Goal: Task Accomplishment & Management: Use online tool/utility

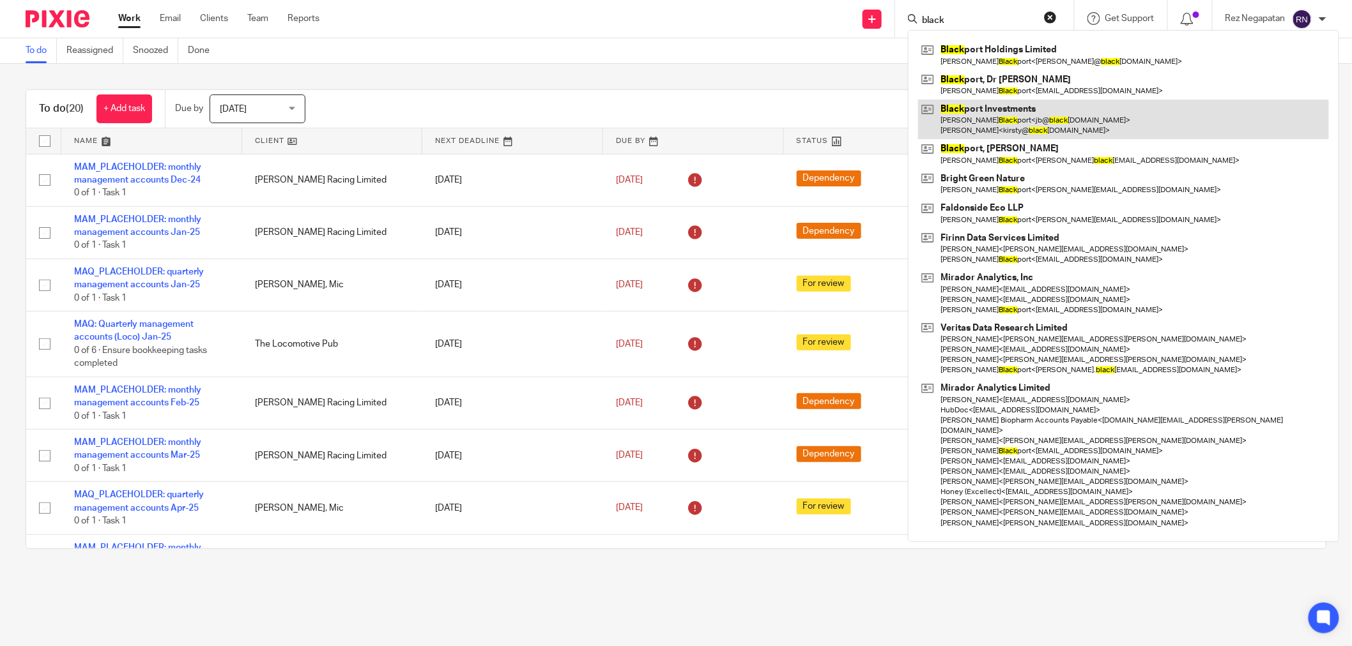
type input "black"
click at [1031, 118] on link at bounding box center [1123, 120] width 411 height 40
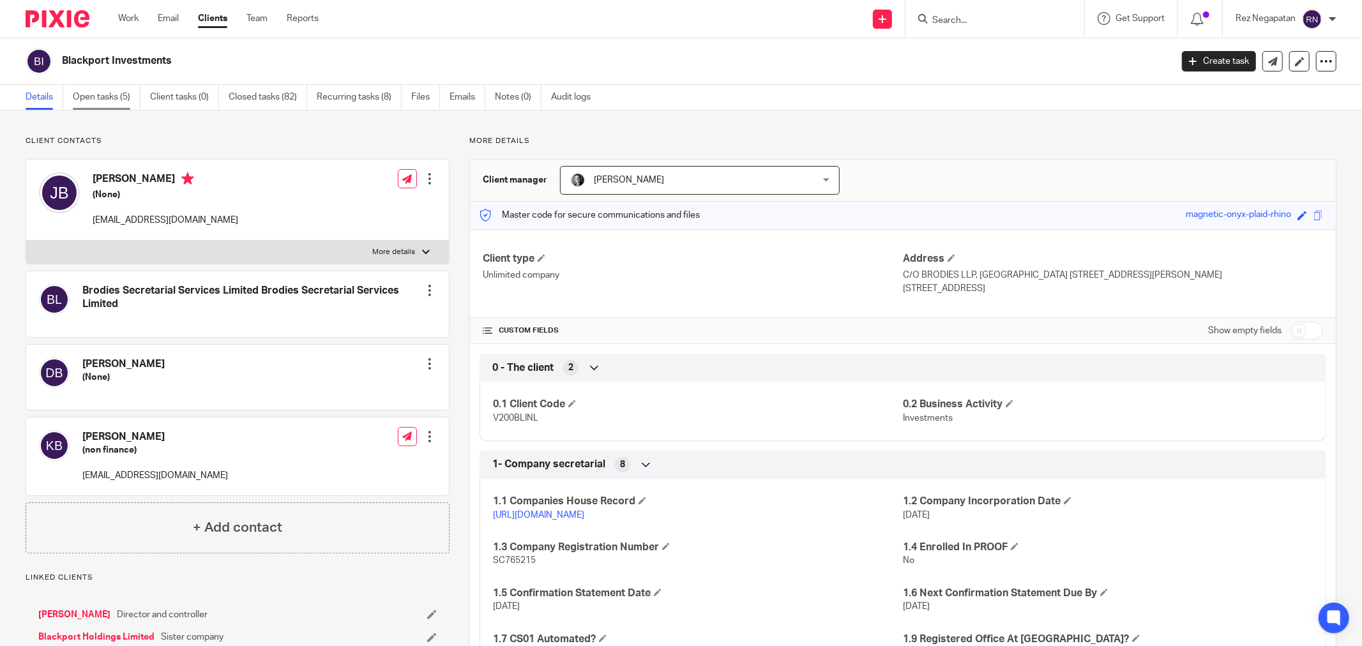
click at [99, 93] on link "Open tasks (5)" at bounding box center [107, 97] width 68 height 25
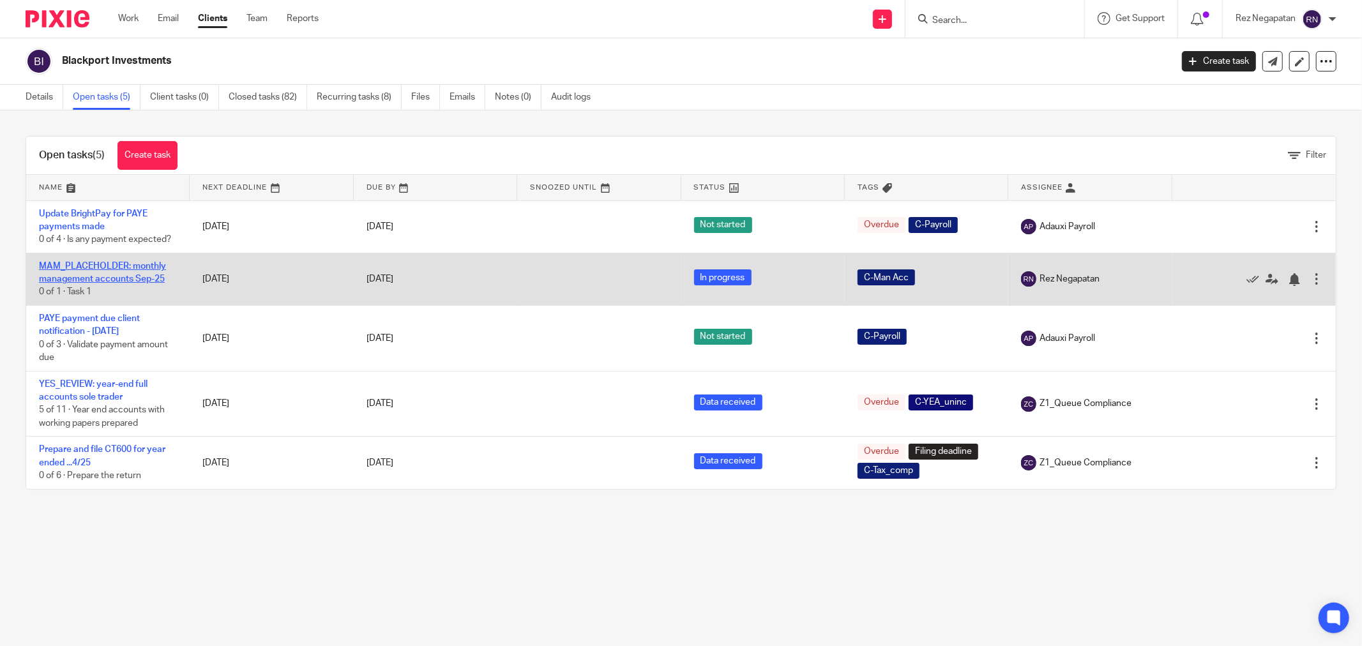
click at [94, 268] on link "MAM_PLACEHOLDER: monthly management accounts Sep-25" at bounding box center [102, 273] width 127 height 22
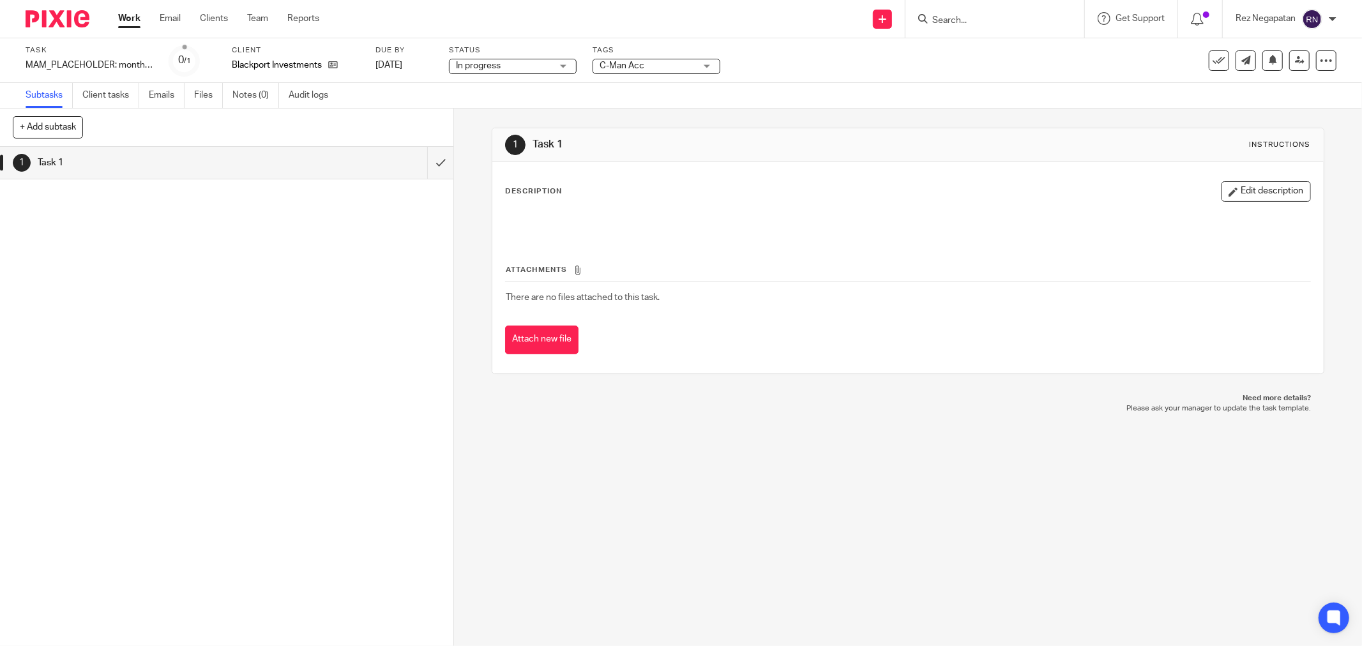
click at [566, 65] on div "In progress In progress" at bounding box center [513, 66] width 128 height 15
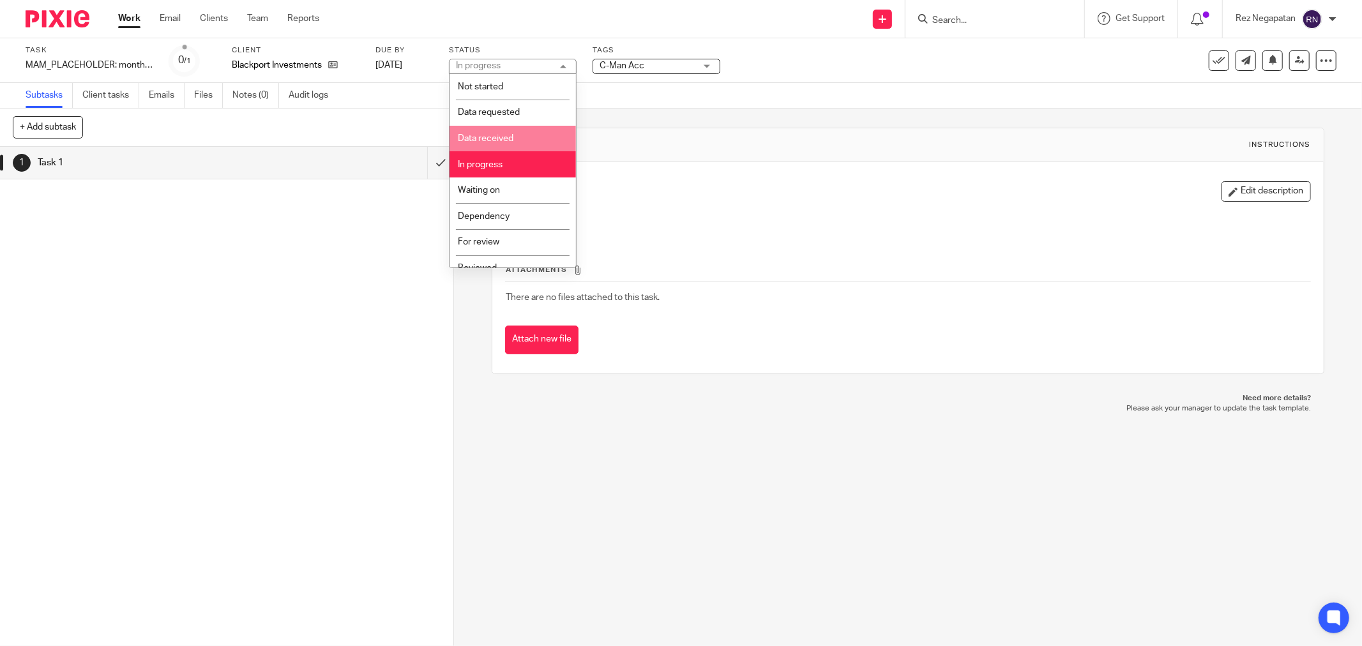
scroll to position [68, 0]
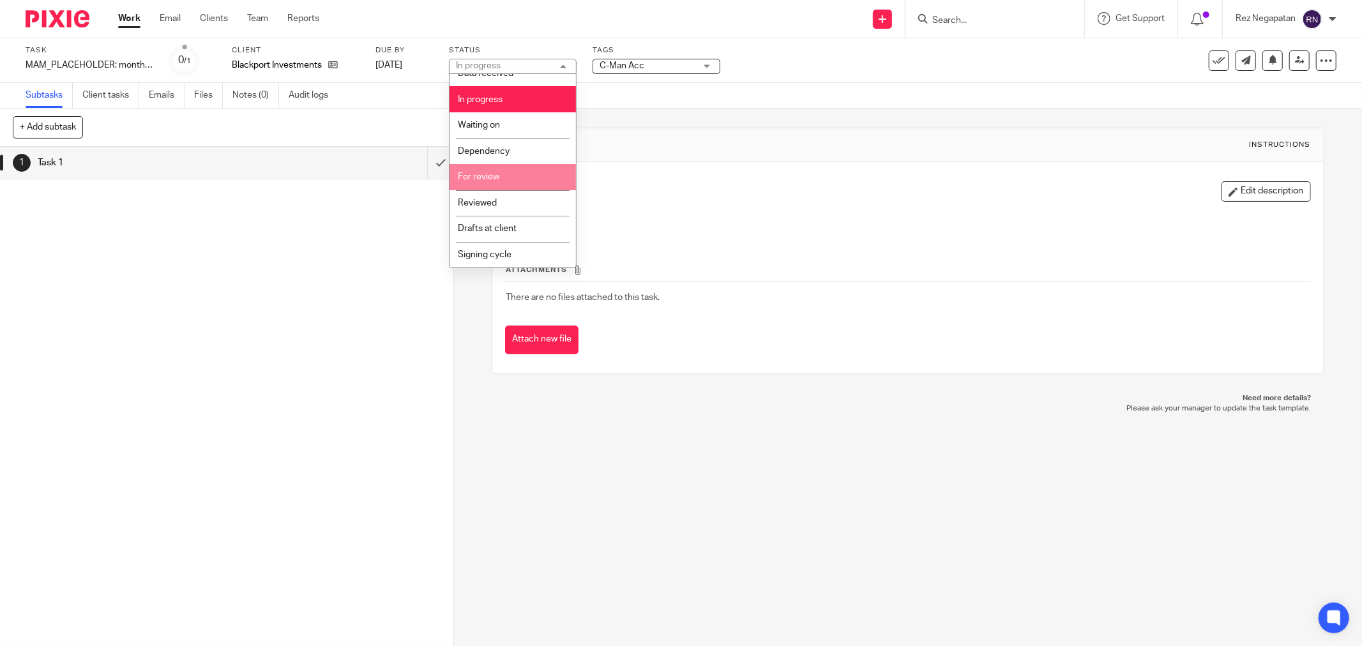
click at [514, 177] on li "For review" at bounding box center [513, 177] width 126 height 26
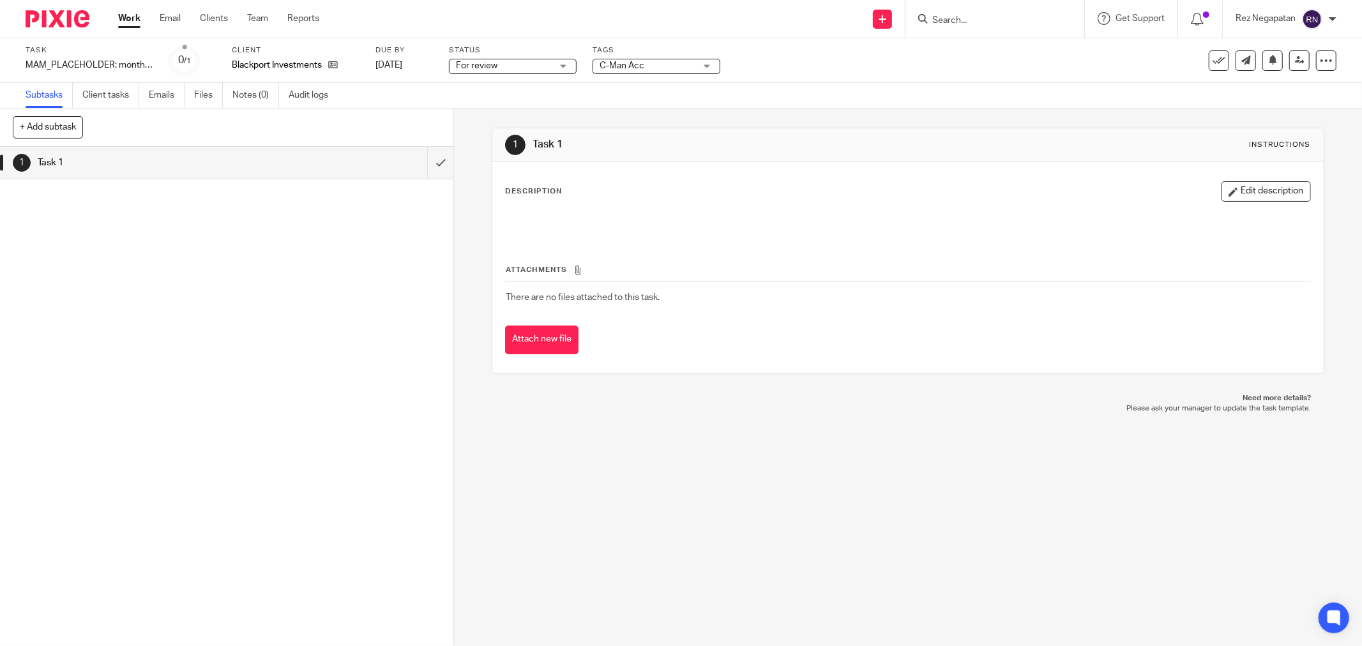
click at [368, 249] on div "1 Task 1" at bounding box center [226, 396] width 453 height 499
click at [128, 23] on link "Work" at bounding box center [129, 18] width 22 height 13
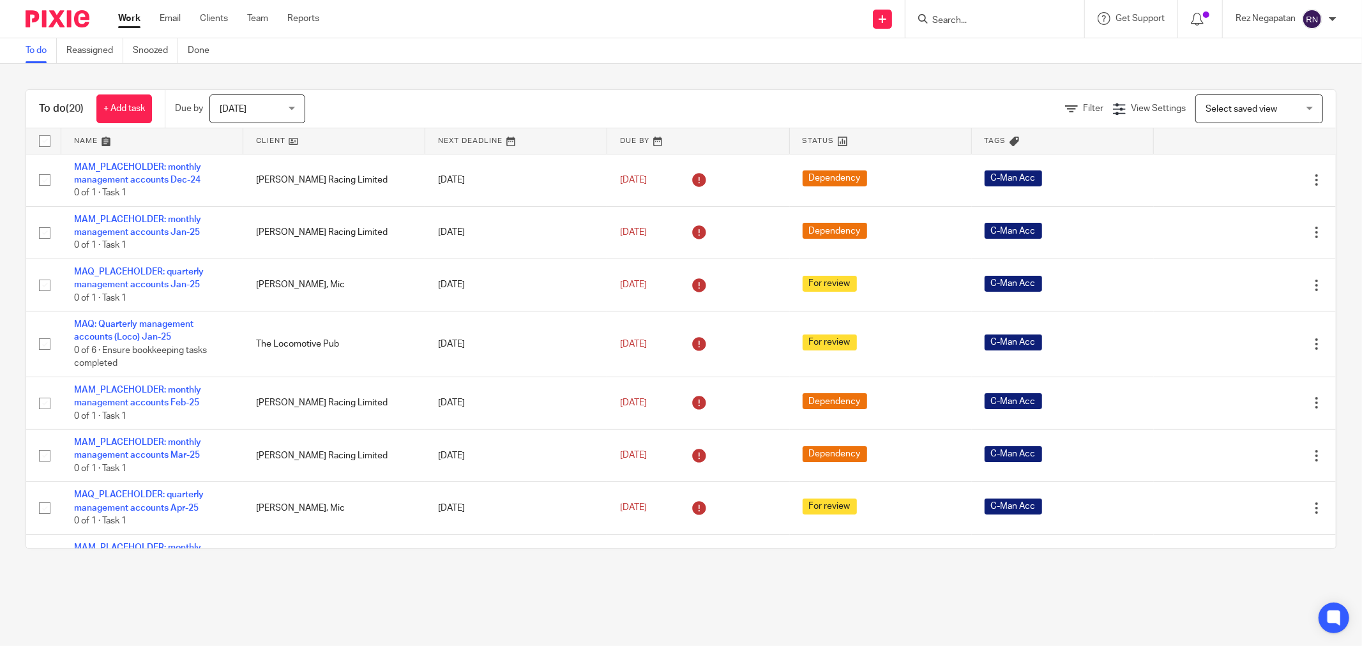
click at [948, 13] on form at bounding box center [999, 19] width 136 height 16
click at [963, 24] on input "Search" at bounding box center [988, 20] width 115 height 11
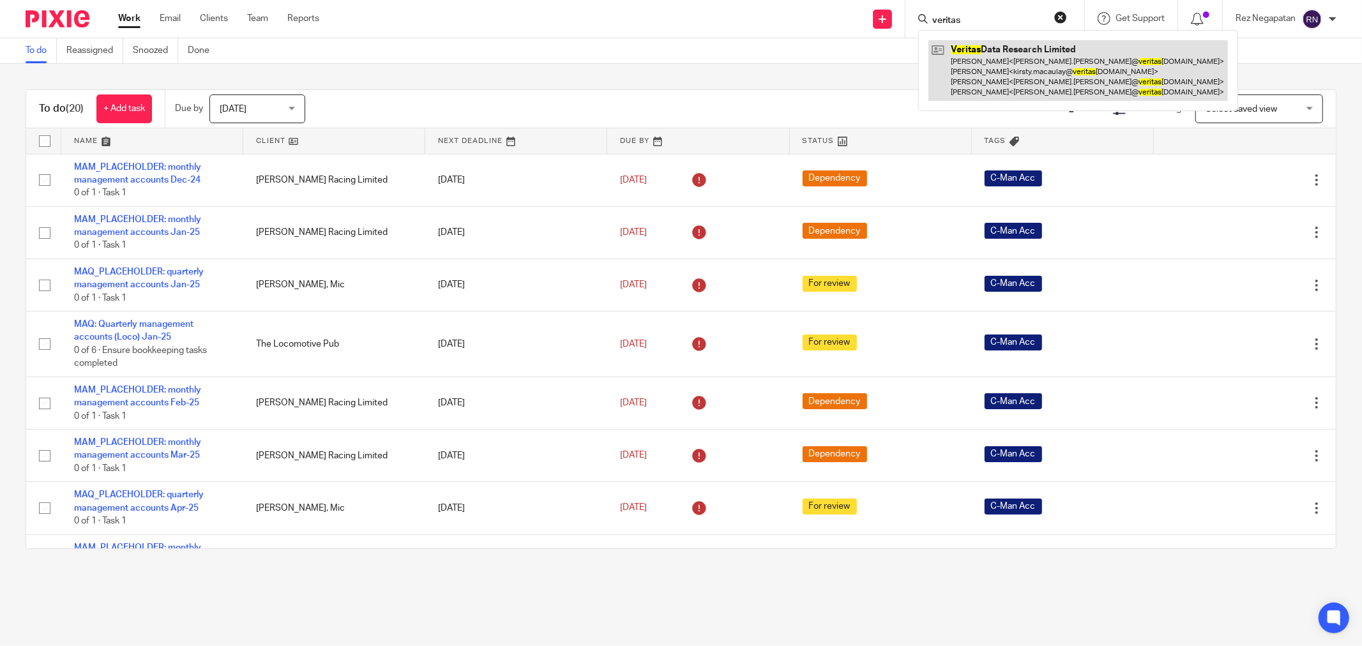
type input "veritas"
click at [1053, 66] on link at bounding box center [1079, 70] width 300 height 61
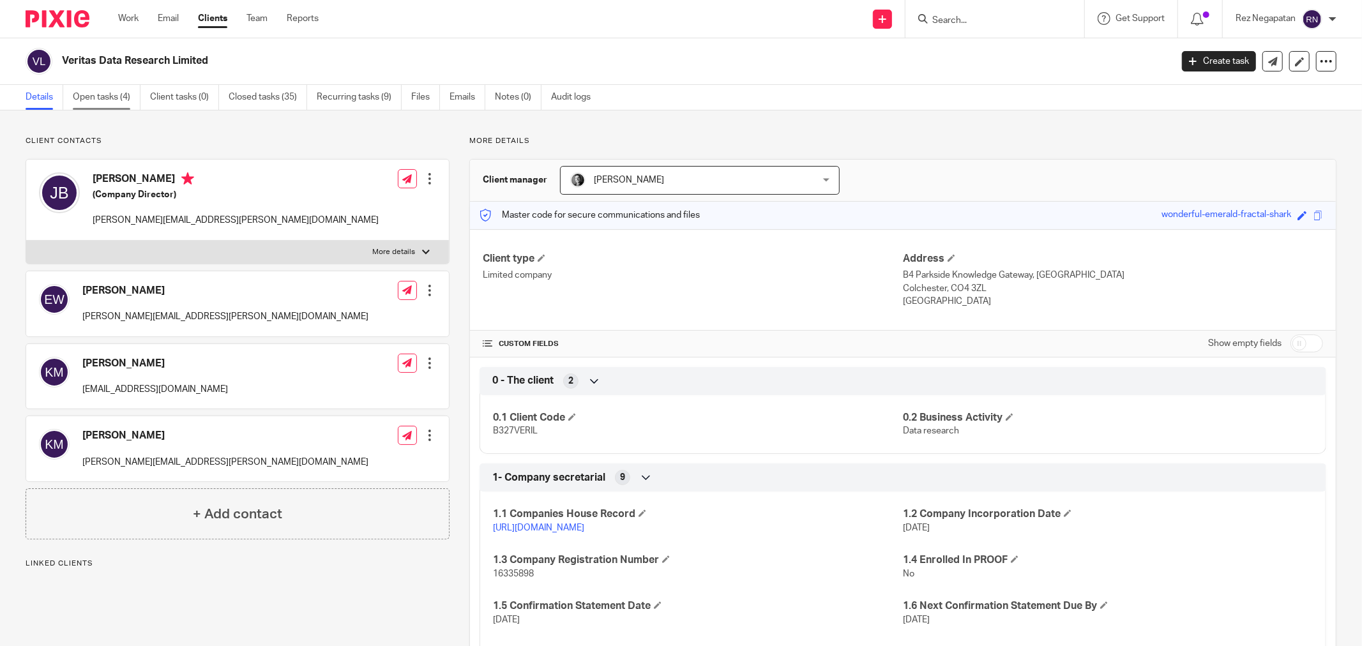
click at [92, 96] on link "Open tasks (4)" at bounding box center [107, 97] width 68 height 25
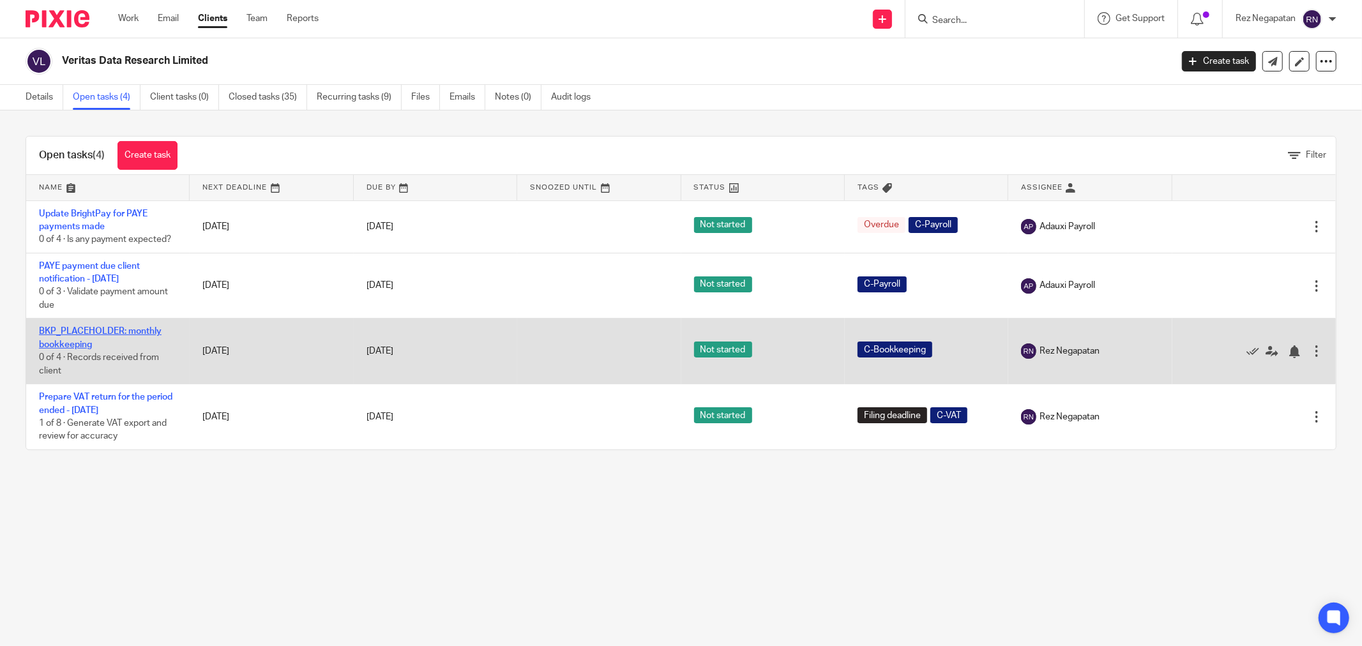
click at [85, 333] on link "BKP_PLACEHOLDER: monthly bookkeeping" at bounding box center [100, 338] width 123 height 22
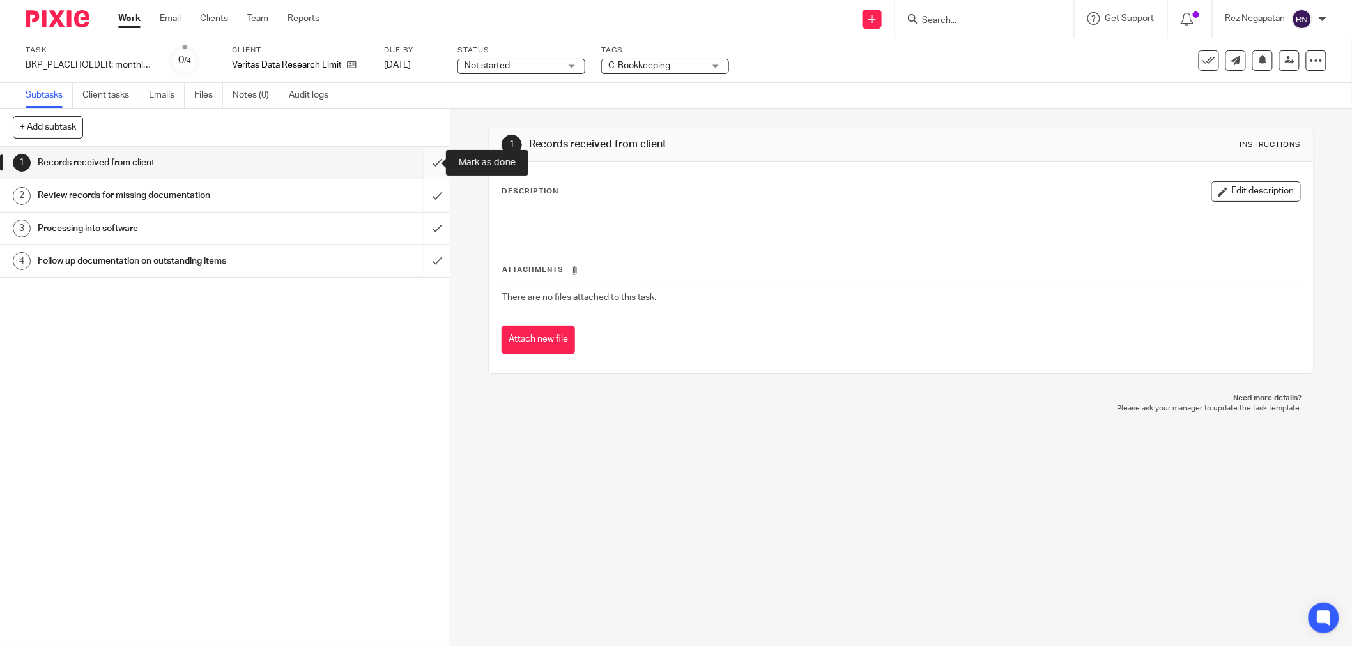
click at [426, 162] on input "submit" at bounding box center [225, 163] width 450 height 32
click at [426, 190] on input "submit" at bounding box center [225, 195] width 450 height 32
click at [425, 230] on input "submit" at bounding box center [226, 229] width 453 height 32
click at [429, 253] on input "submit" at bounding box center [226, 261] width 453 height 32
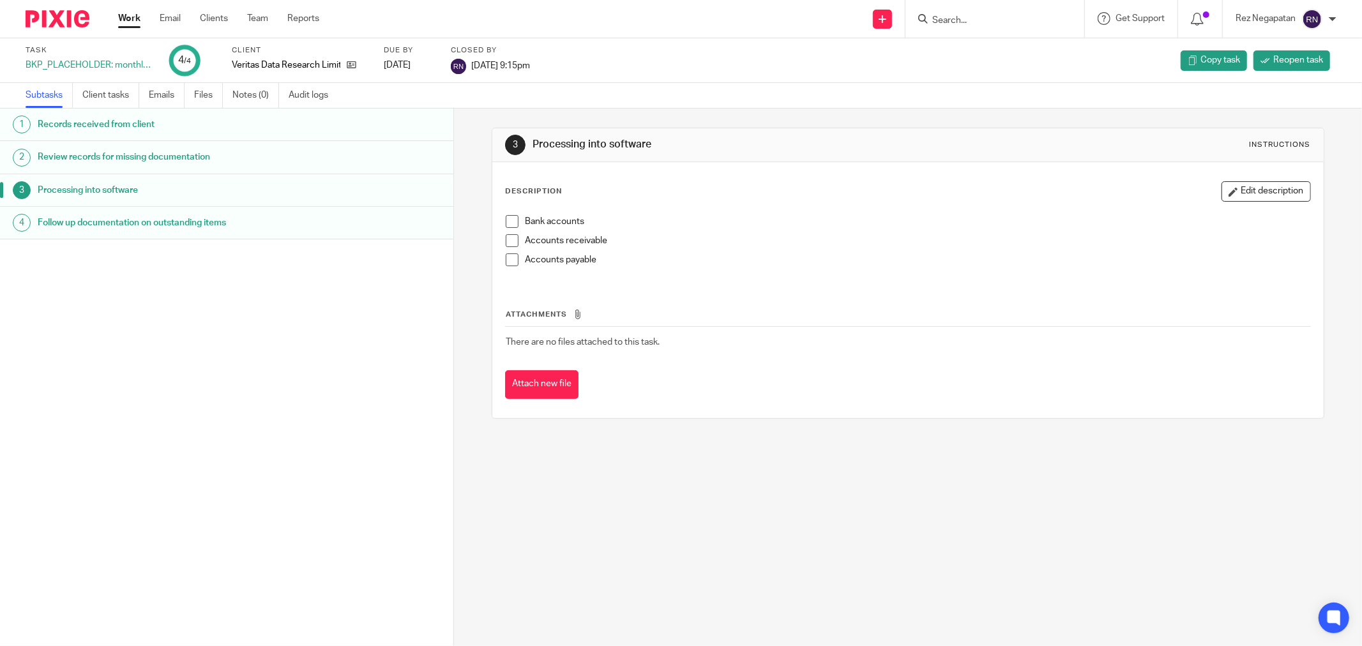
click at [708, 532] on div "3 Processing into software Instructions Description Edit description Bank accou…" at bounding box center [908, 378] width 908 height 538
click at [979, 507] on div "3 Processing into software Instructions Description Edit description Bank accou…" at bounding box center [908, 378] width 908 height 538
